Goal: Information Seeking & Learning: Compare options

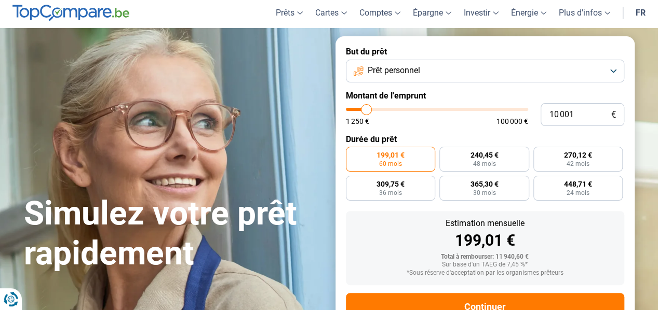
scroll to position [52, 0]
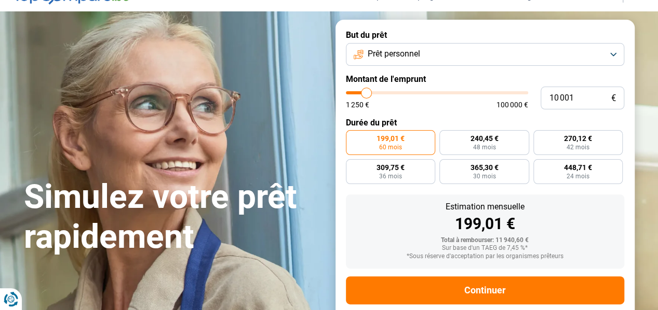
type input "11 750"
type input "11750"
type input "13 000"
type input "13000"
type input "16 000"
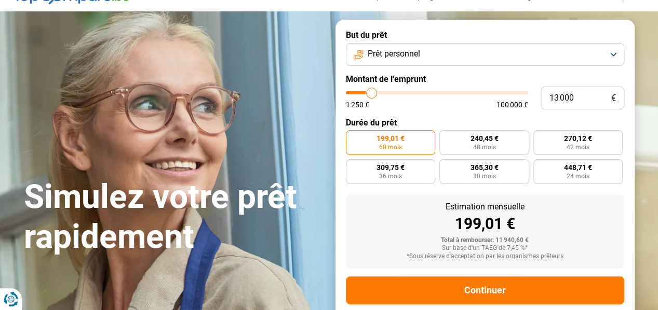
type input "16000"
type input "19 250"
type input "19250"
type input "22 000"
type input "22000"
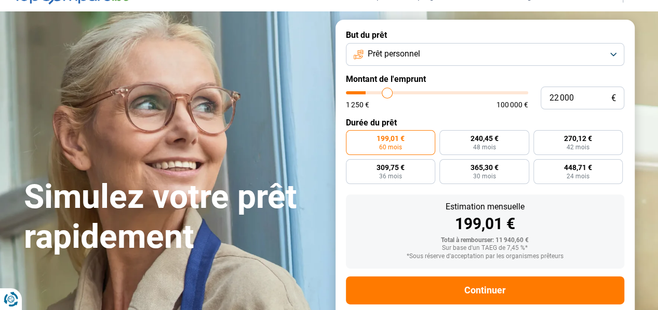
type input "25 250"
type input "25250"
type input "29 000"
type input "29000"
type input "31 000"
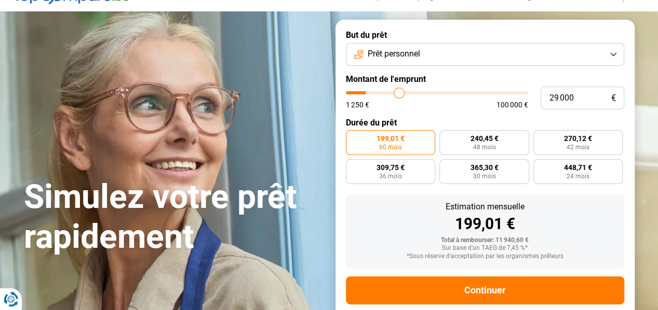
type input "31000"
type input "32 250"
type input "32250"
type input "33 000"
type input "33000"
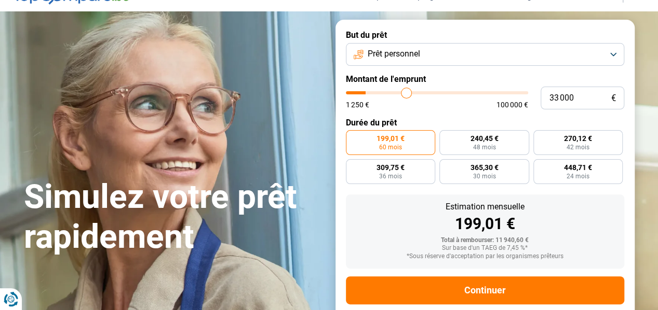
type input "34 000"
type input "34000"
type input "34 750"
type input "34750"
type input "36 750"
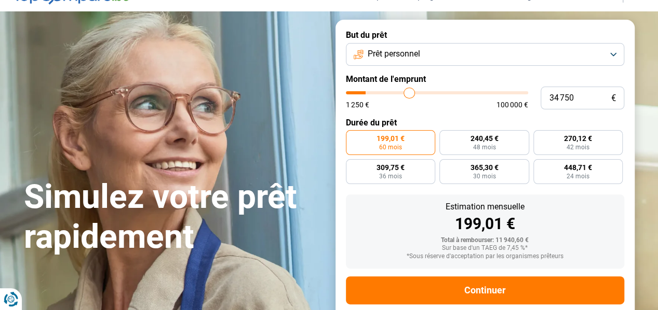
type input "36750"
type input "37 250"
type input "37250"
type input "38 750"
type input "38750"
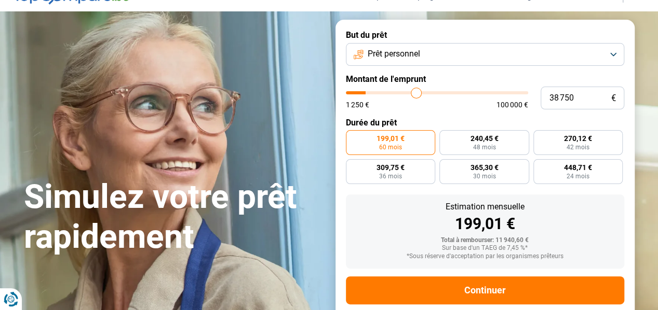
type input "39 500"
type input "39500"
type input "41 000"
type input "41000"
type input "44 750"
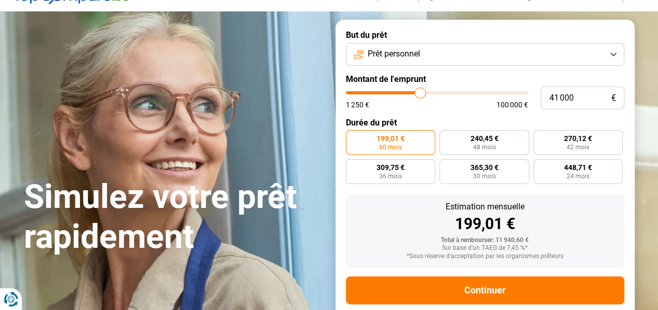
type input "44750"
type input "45 250"
type input "45250"
type input "45 500"
type input "45500"
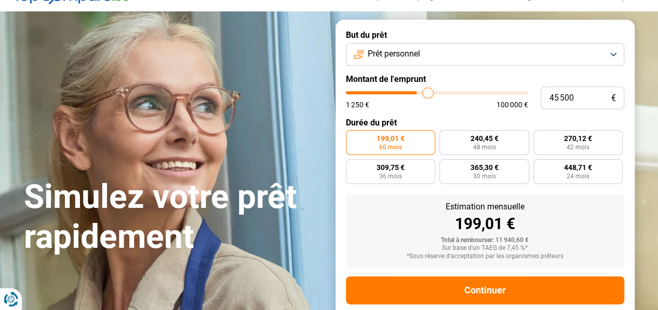
type input "46 000"
type input "46000"
type input "45 750"
type input "45750"
type input "45 250"
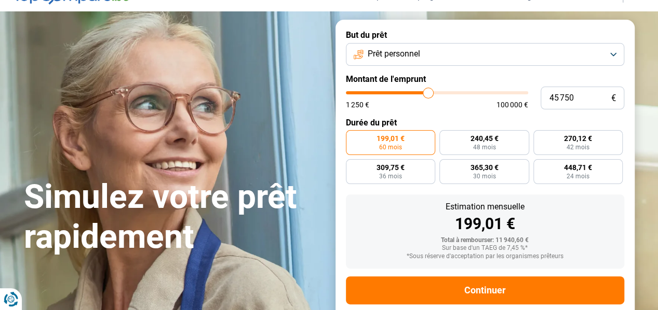
type input "45250"
type input "45 000"
type input "45000"
type input "44 250"
type input "44250"
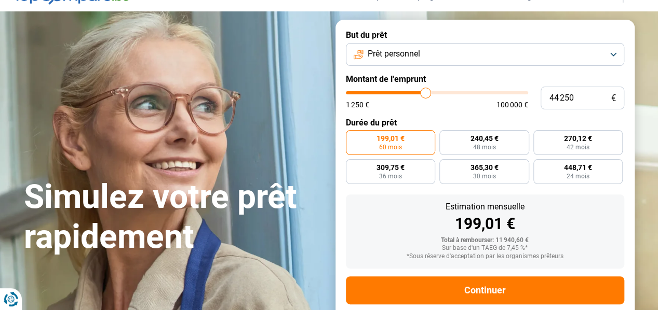
type input "44 000"
type input "44000"
type input "43 250"
type input "43250"
type input "42 750"
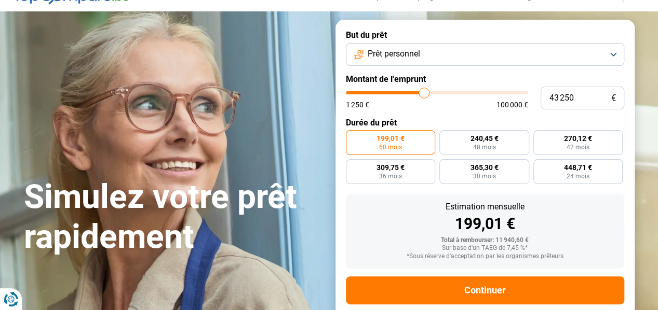
type input "42750"
type input "40 500"
type input "40500"
type input "40 000"
type input "40000"
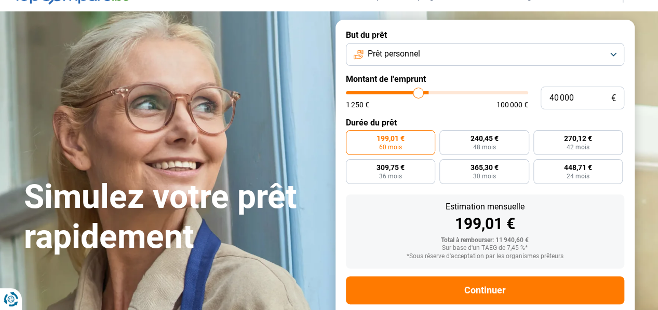
type input "39 250"
type input "39250"
type input "38 250"
type input "38250"
type input "37 500"
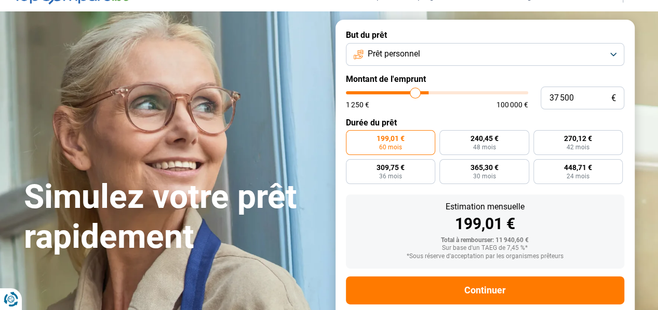
type input "37500"
type input "37 000"
type input "37000"
type input "36 500"
type input "36500"
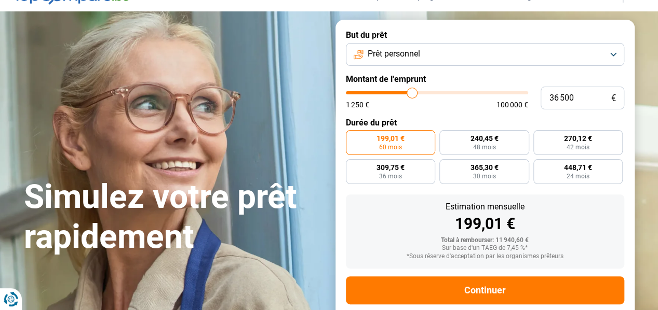
type input "35 250"
type input "35250"
type input "34 250"
type input "34250"
type input "33 250"
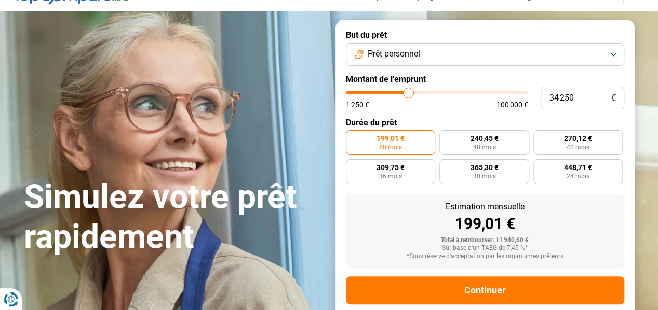
type input "33250"
type input "32 000"
type input "32000"
type input "31 000"
type input "31000"
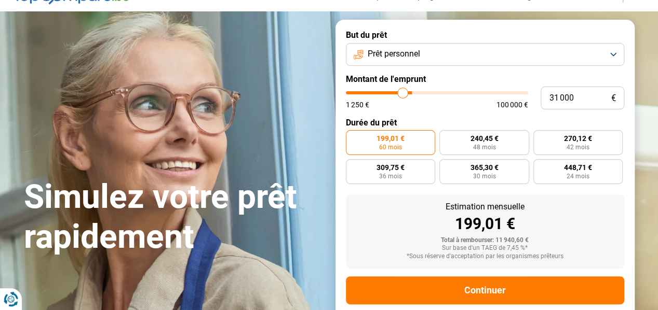
type input "30 250"
type input "30250"
type input "29 500"
type input "29500"
type input "28 750"
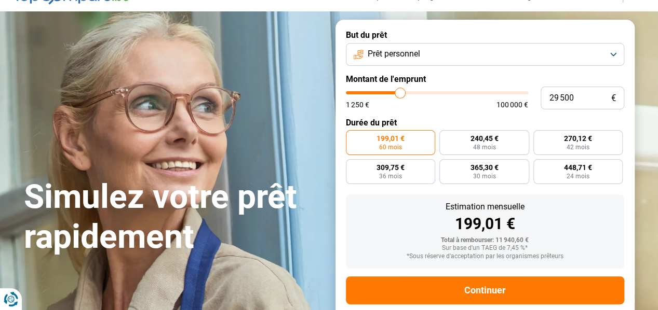
type input "28750"
type input "28 000"
type input "28000"
type input "27 000"
type input "27000"
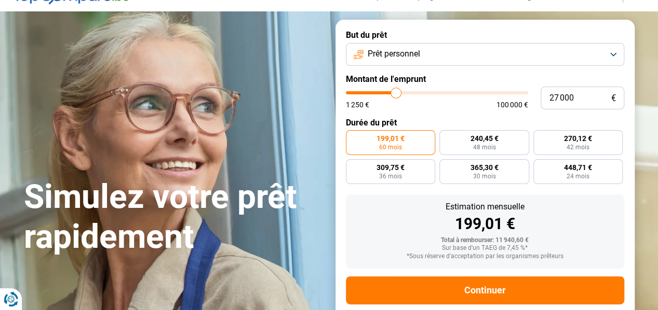
type input "26 000"
type input "26000"
type input "24 750"
type input "24750"
type input "24 250"
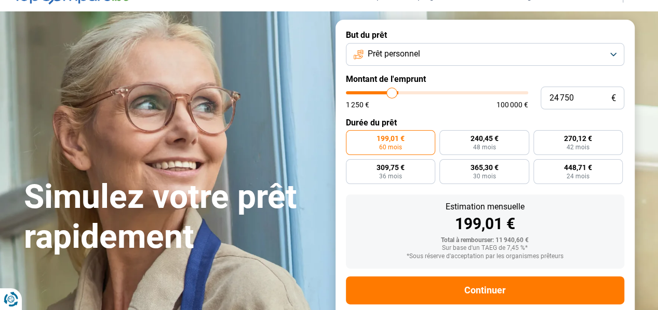
type input "24250"
type input "24 000"
type input "24000"
type input "23 250"
type input "23250"
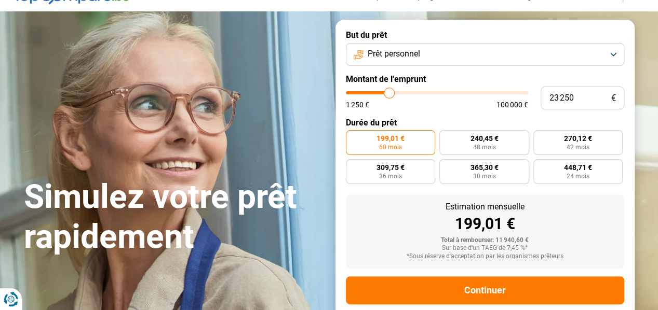
type input "23 000"
type input "23000"
type input "22 000"
type input "22000"
type input "21 250"
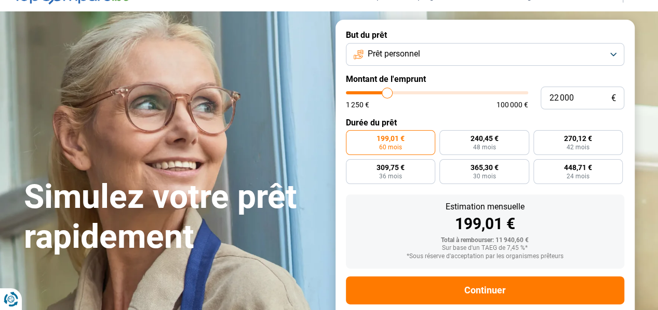
type input "21250"
type input "19 750"
type input "19750"
type input "18 500"
type input "18500"
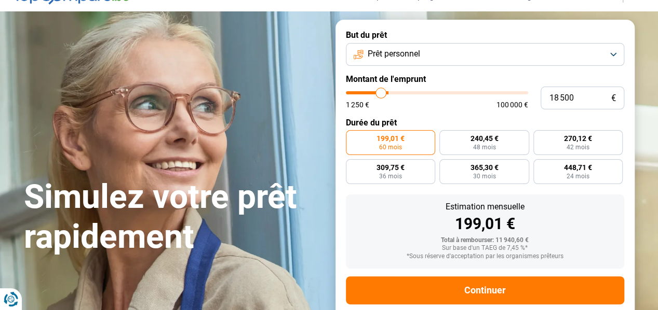
type input "16 750"
type input "16750"
type input "15 750"
type input "15750"
type input "14 750"
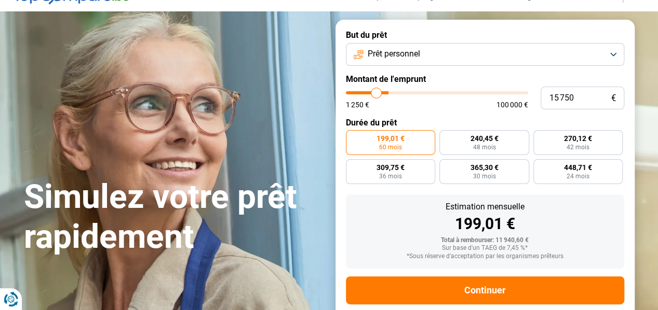
type input "14750"
type input "13 750"
type input "13750"
type input "13 500"
type input "13500"
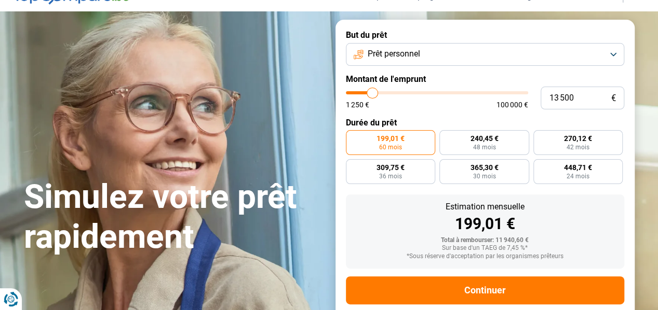
type input "13 000"
type input "13000"
type input "12 750"
type input "12750"
type input "12 250"
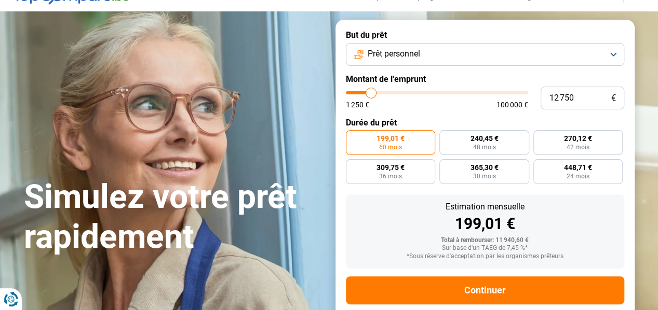
type input "12250"
type input "11 500"
type input "11500"
type input "11 000"
type input "11000"
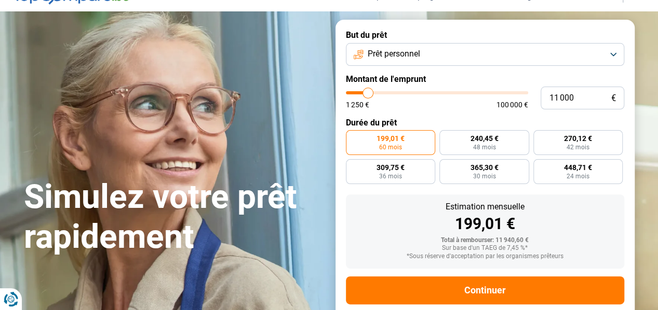
type input "10 750"
type input "10750"
type input "10 250"
type input "10250"
type input "9 750"
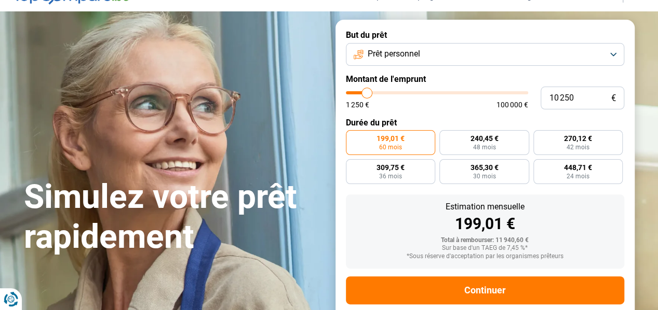
type input "9750"
type input "9 500"
type input "9500"
type input "9 000"
type input "9000"
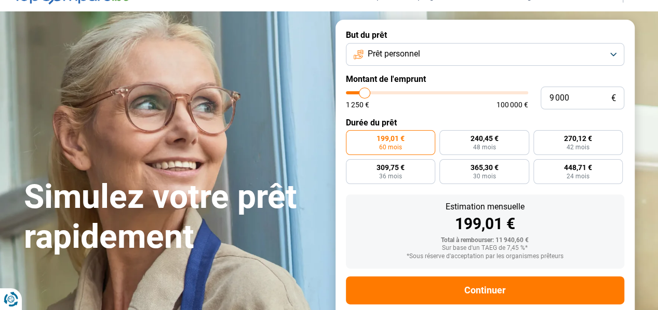
type input "8 750"
type input "8750"
type input "8 500"
type input "8500"
type input "7 500"
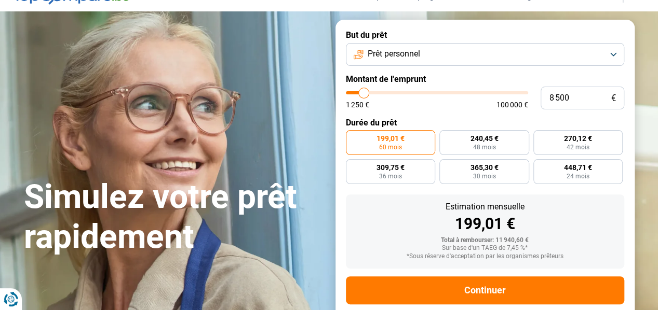
type input "7500"
type input "7 000"
type input "7000"
type input "6 750"
type input "6750"
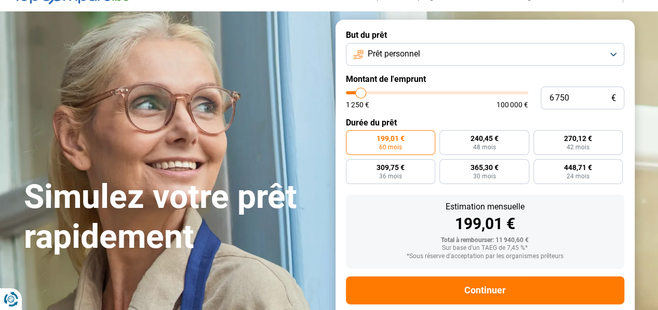
type input "6 250"
type input "6250"
type input "5 750"
type input "5750"
type input "5 500"
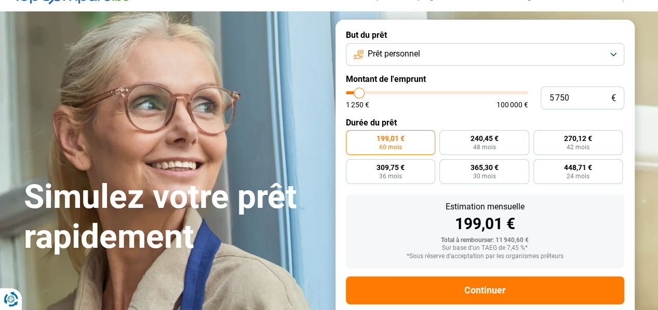
type input "5500"
type input "5 750"
type input "5750"
type input "5 500"
type input "5500"
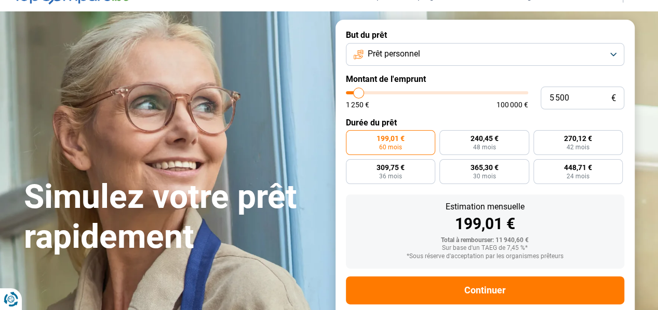
type input "5 000"
type input "5000"
type input "4 750"
type input "4750"
type input "3 750"
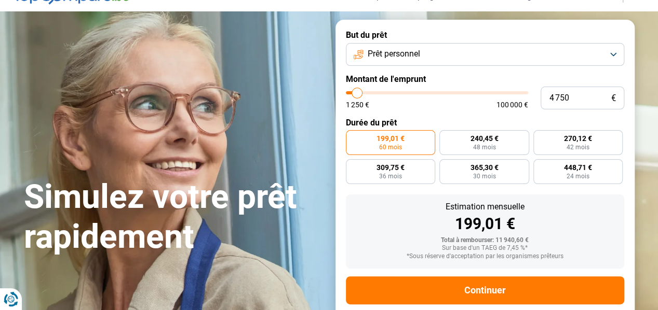
type input "3750"
type input "3 500"
type input "3500"
type input "3 000"
drag, startPoint x: 369, startPoint y: 95, endPoint x: 354, endPoint y: 103, distance: 17.2
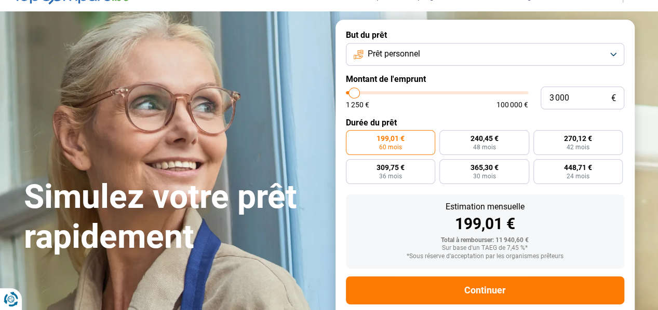
type input "3000"
click at [354, 94] on input "range" at bounding box center [437, 92] width 182 height 3
radio input "true"
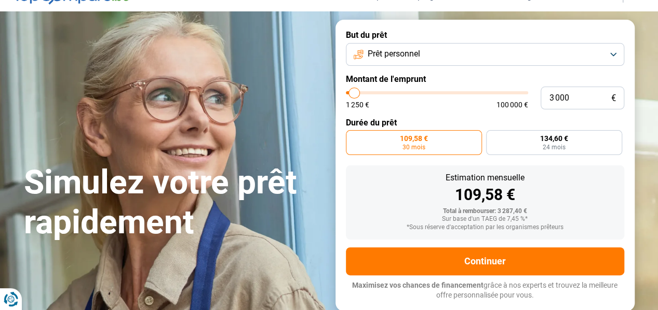
scroll to position [104, 0]
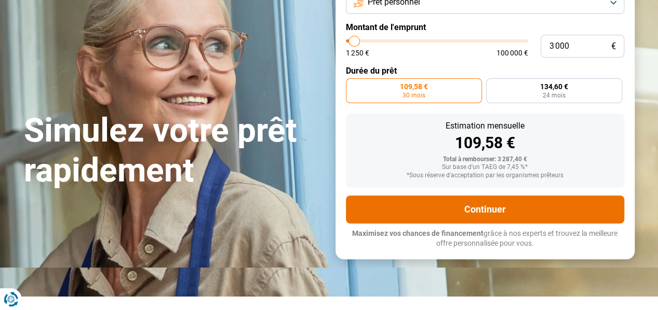
click at [443, 205] on button "Continuer" at bounding box center [485, 210] width 278 height 28
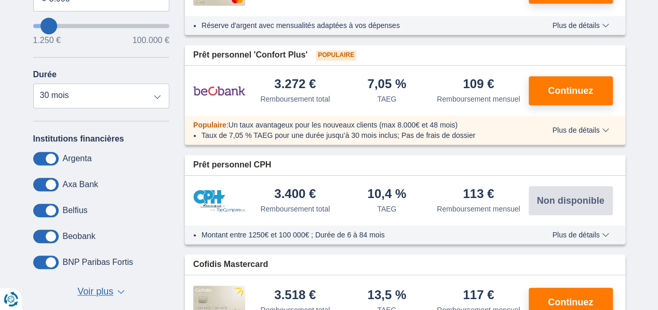
scroll to position [259, 0]
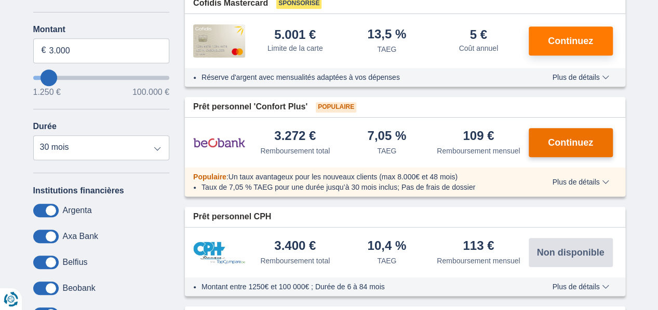
click at [580, 148] on button "Continuez" at bounding box center [570, 142] width 84 height 29
